Goal: Navigation & Orientation: Find specific page/section

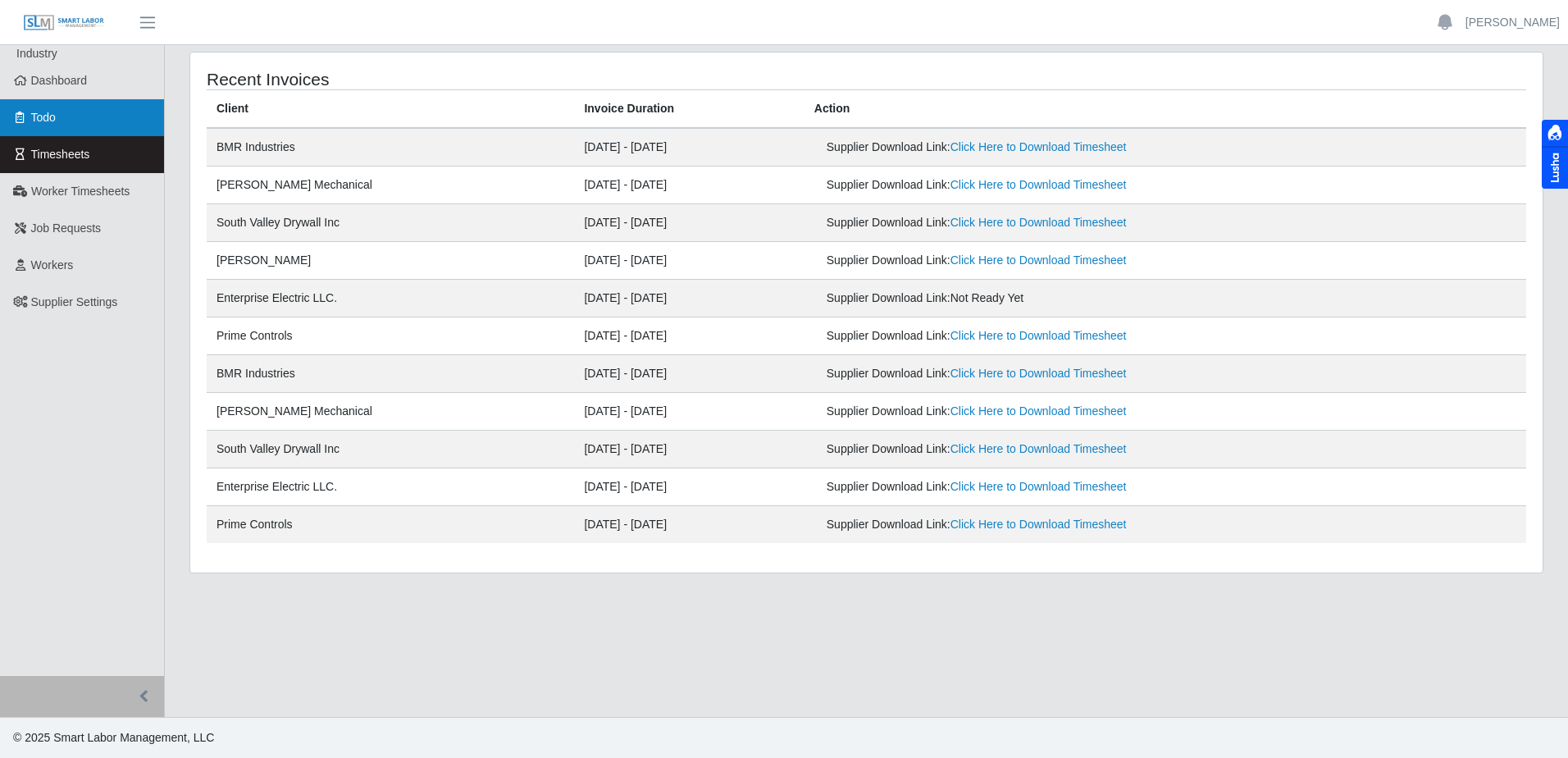
click at [88, 128] on link "Todo" at bounding box center [82, 118] width 164 height 37
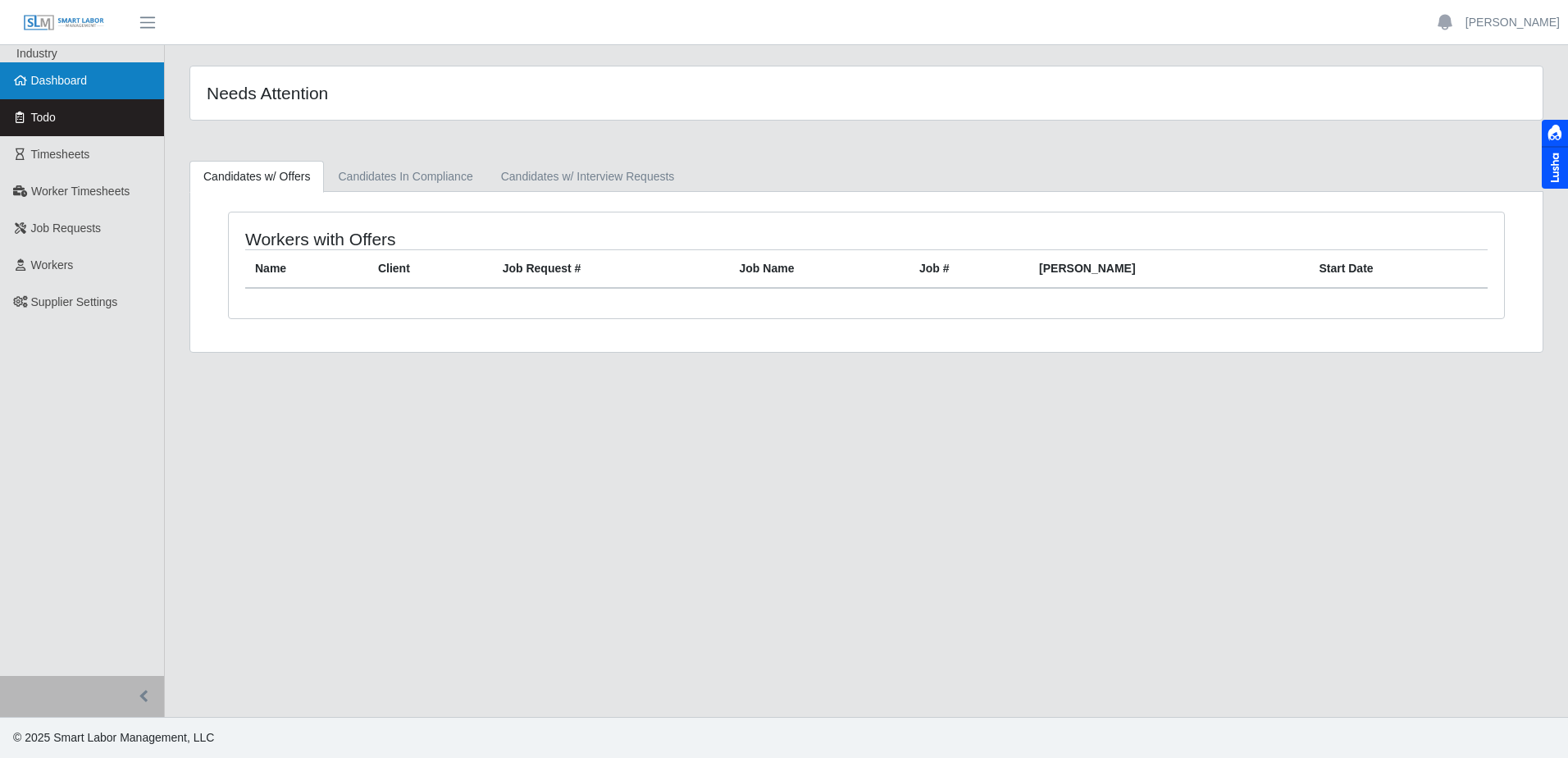
click at [100, 88] on link "Dashboard" at bounding box center [82, 80] width 164 height 37
